Goal: Check status: Check status

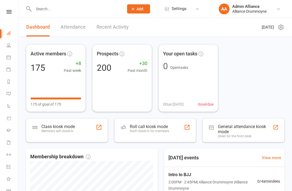
click at [140, 134] on div "Roll call kiosk mode Staff check-in for members" at bounding box center [149, 131] width 39 height 14
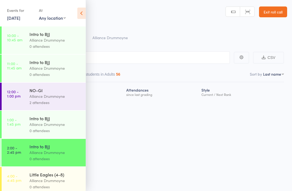
click at [18, 21] on link "12 Sep, 2025" at bounding box center [13, 18] width 13 height 6
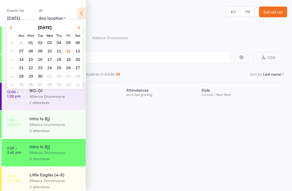
click at [20, 19] on link "12 Sep, 2025" at bounding box center [13, 18] width 13 height 6
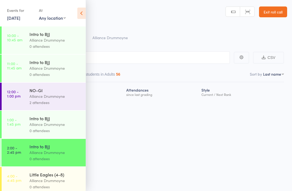
click at [12, 20] on link "12 Sep, 2025" at bounding box center [13, 18] width 13 height 6
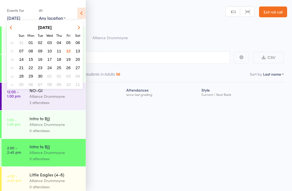
click at [30, 52] on span "08" at bounding box center [31, 51] width 5 height 5
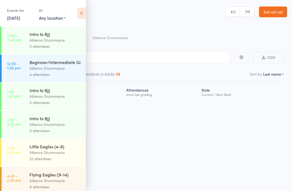
click at [9, 21] on link "8 Sep, 2025" at bounding box center [13, 18] width 13 height 6
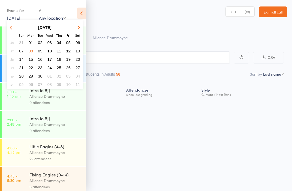
click at [40, 53] on span "09" at bounding box center [40, 51] width 5 height 5
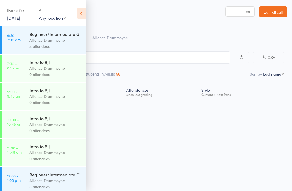
click at [15, 10] on div "Events for" at bounding box center [20, 10] width 26 height 9
click at [18, 15] on link "9 Sep, 2025" at bounding box center [13, 18] width 13 height 6
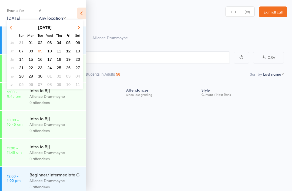
click at [32, 51] on span "08" at bounding box center [31, 51] width 5 height 5
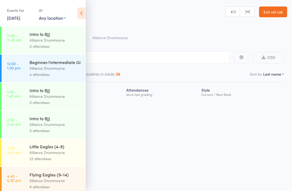
click at [14, 19] on link "8 Sep, 2025" at bounding box center [13, 18] width 13 height 6
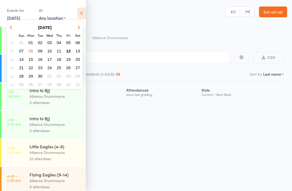
click at [43, 54] on button "09" at bounding box center [40, 50] width 8 height 7
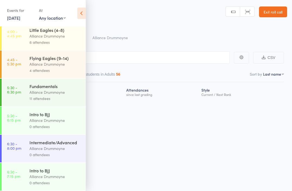
click at [17, 20] on link "9 Sep, 2025" at bounding box center [13, 18] width 13 height 6
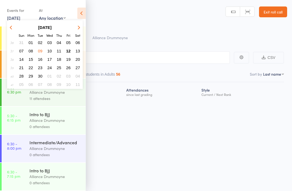
click at [48, 53] on span "10" at bounding box center [49, 51] width 5 height 5
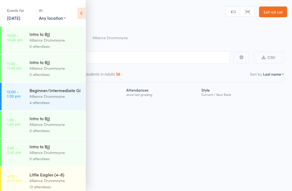
click at [15, 19] on link "10 Sep, 2025" at bounding box center [13, 18] width 13 height 6
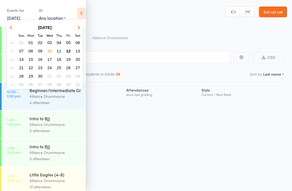
click at [130, 125] on div "Roll Call for Intro to BJJ 12 Sep 14:00 Alliance Drummoyne Alliance Drummoyne M…" at bounding box center [146, 95] width 292 height 191
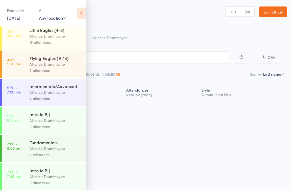
scroll to position [151, 0]
click at [13, 19] on link "10 Sep, 2025" at bounding box center [13, 18] width 13 height 6
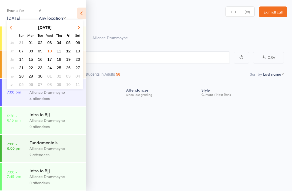
click at [56, 50] on button "11" at bounding box center [59, 50] width 8 height 7
